Goal: Task Accomplishment & Management: Manage account settings

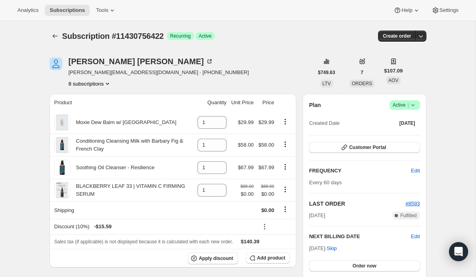
click at [92, 83] on button "8 subscriptions" at bounding box center [90, 84] width 43 height 8
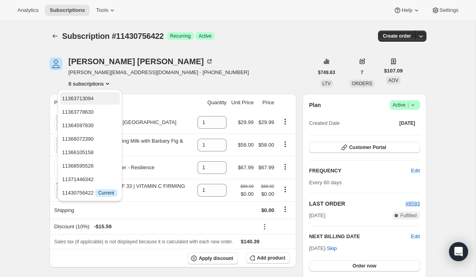
click at [92, 99] on span "11363713094" at bounding box center [78, 99] width 32 height 6
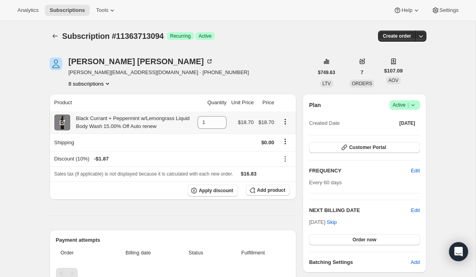
click at [59, 126] on icon at bounding box center [62, 123] width 8 height 8
click at [84, 85] on button "8 subscriptions" at bounding box center [90, 84] width 43 height 8
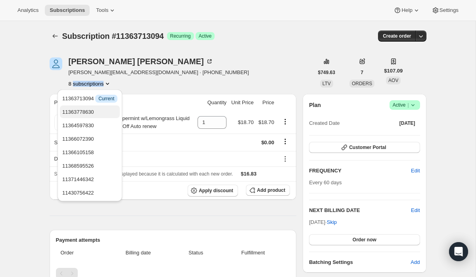
click at [87, 110] on span "11363778630" at bounding box center [78, 112] width 32 height 6
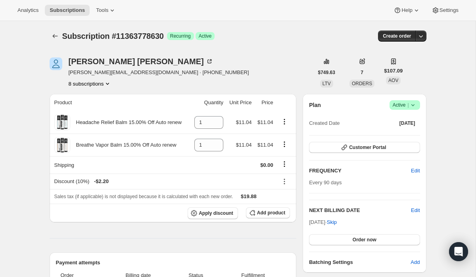
click at [94, 83] on button "8 subscriptions" at bounding box center [90, 84] width 43 height 8
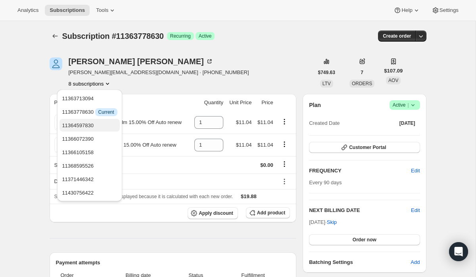
click at [87, 121] on button "11364597830" at bounding box center [89, 125] width 60 height 13
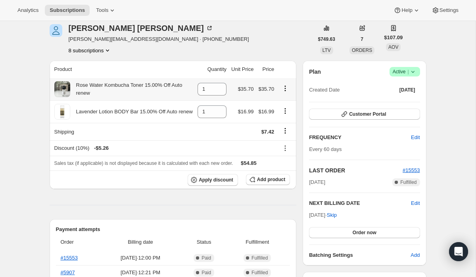
scroll to position [35, 0]
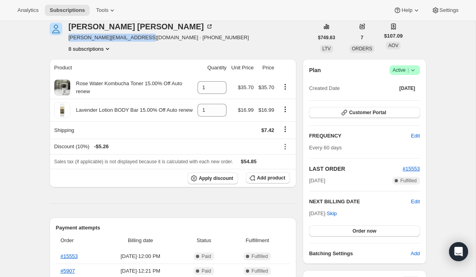
drag, startPoint x: 142, startPoint y: 39, endPoint x: 70, endPoint y: 40, distance: 71.8
click at [69, 40] on span "[PERSON_NAME][EMAIL_ADDRESS][DOMAIN_NAME] · [PHONE_NUMBER]" at bounding box center [159, 38] width 180 height 8
copy span "[PERSON_NAME][EMAIL_ADDRESS][DOMAIN_NAME]"
